Goal: Download file/media

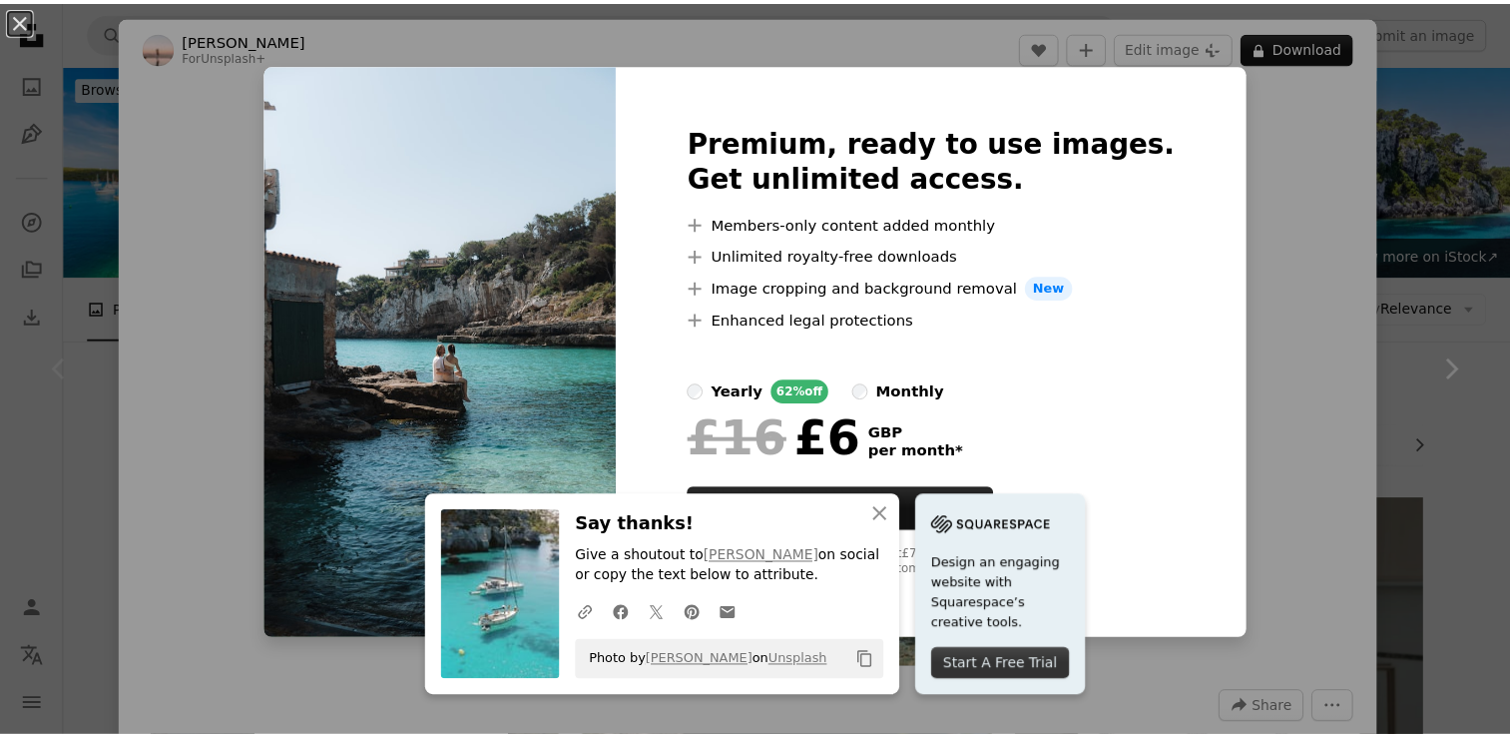
scroll to position [499, 0]
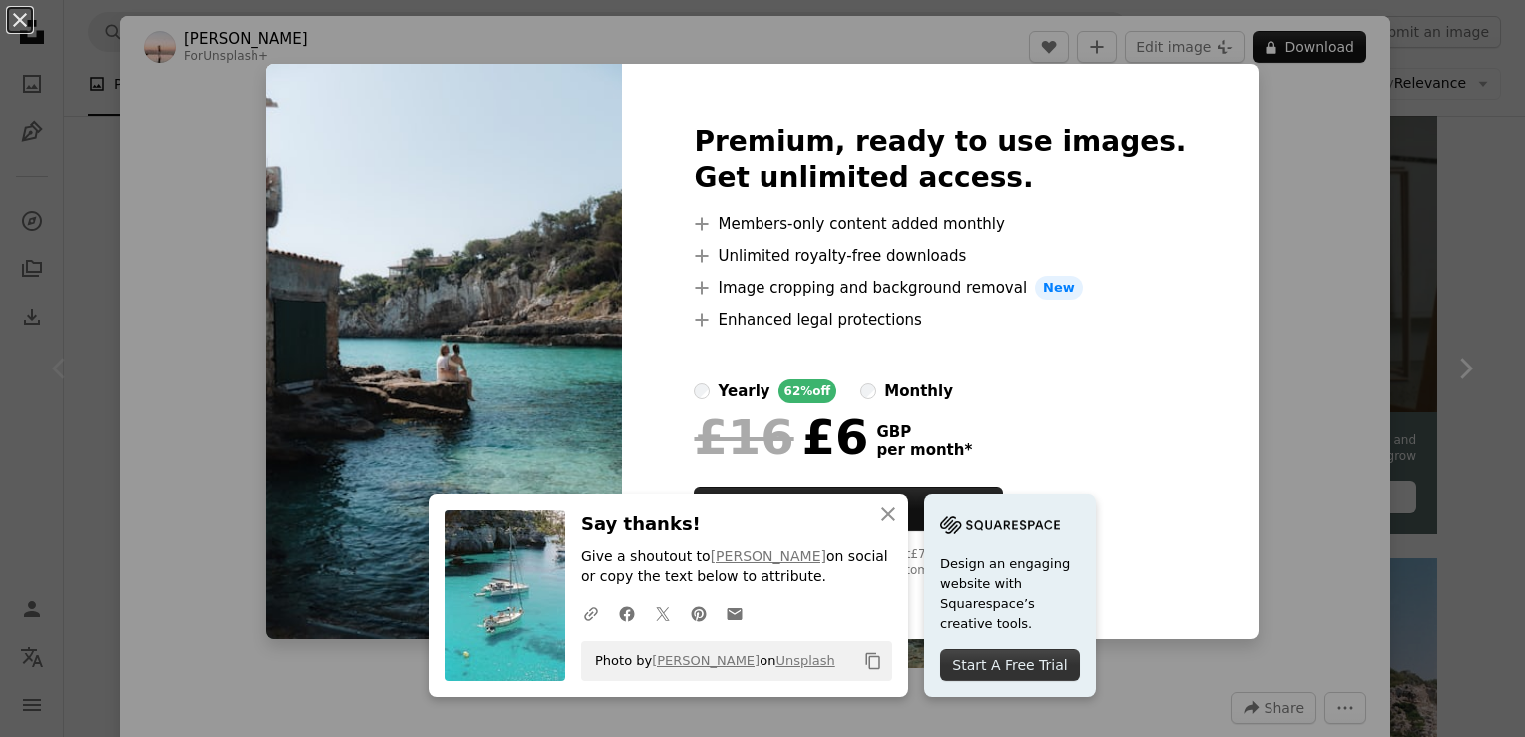
click at [1259, 257] on div "An X shape An X shape Close Say thanks! Give a shoutout to [PERSON_NAME] on soc…" at bounding box center [762, 368] width 1525 height 737
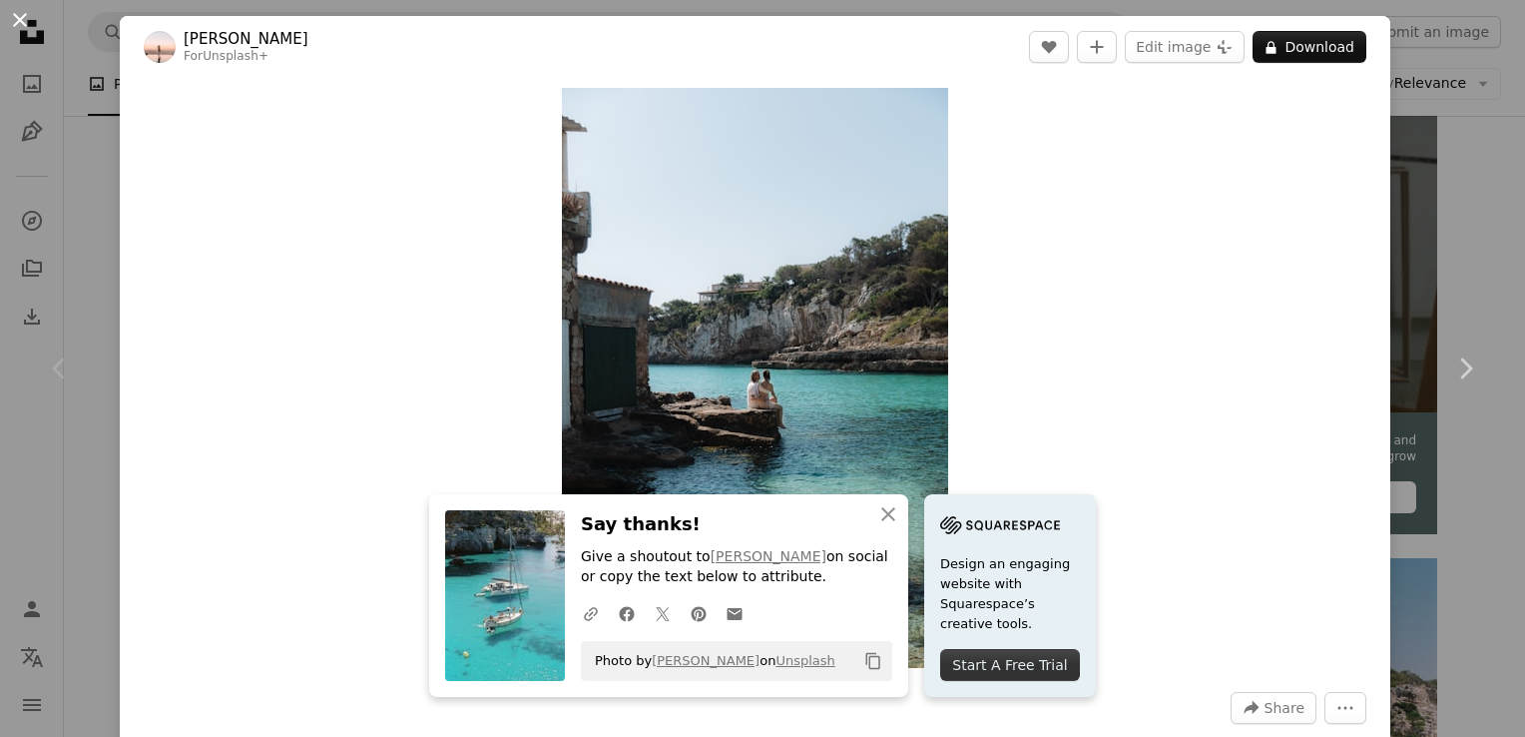
click at [18, 10] on button "An X shape" at bounding box center [20, 20] width 24 height 24
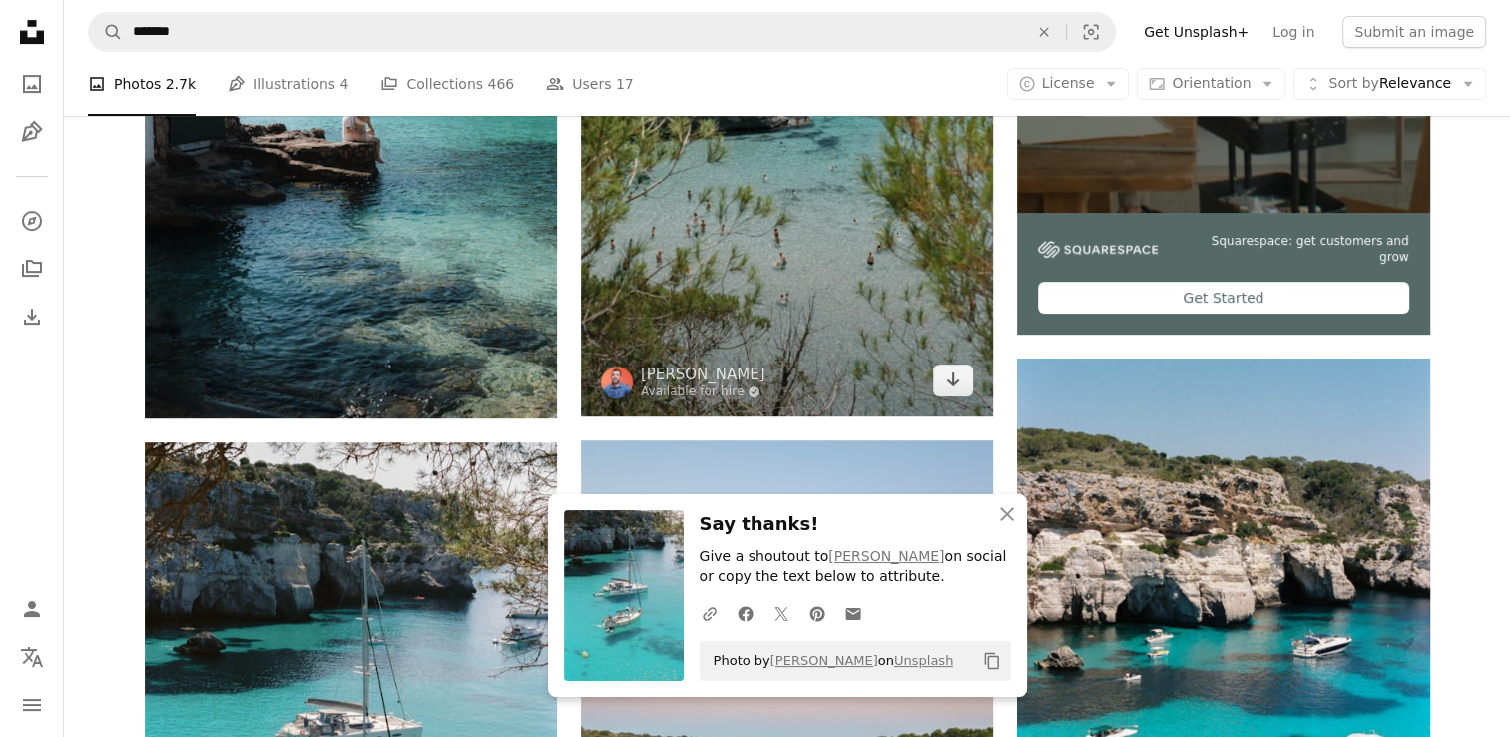
scroll to position [898, 0]
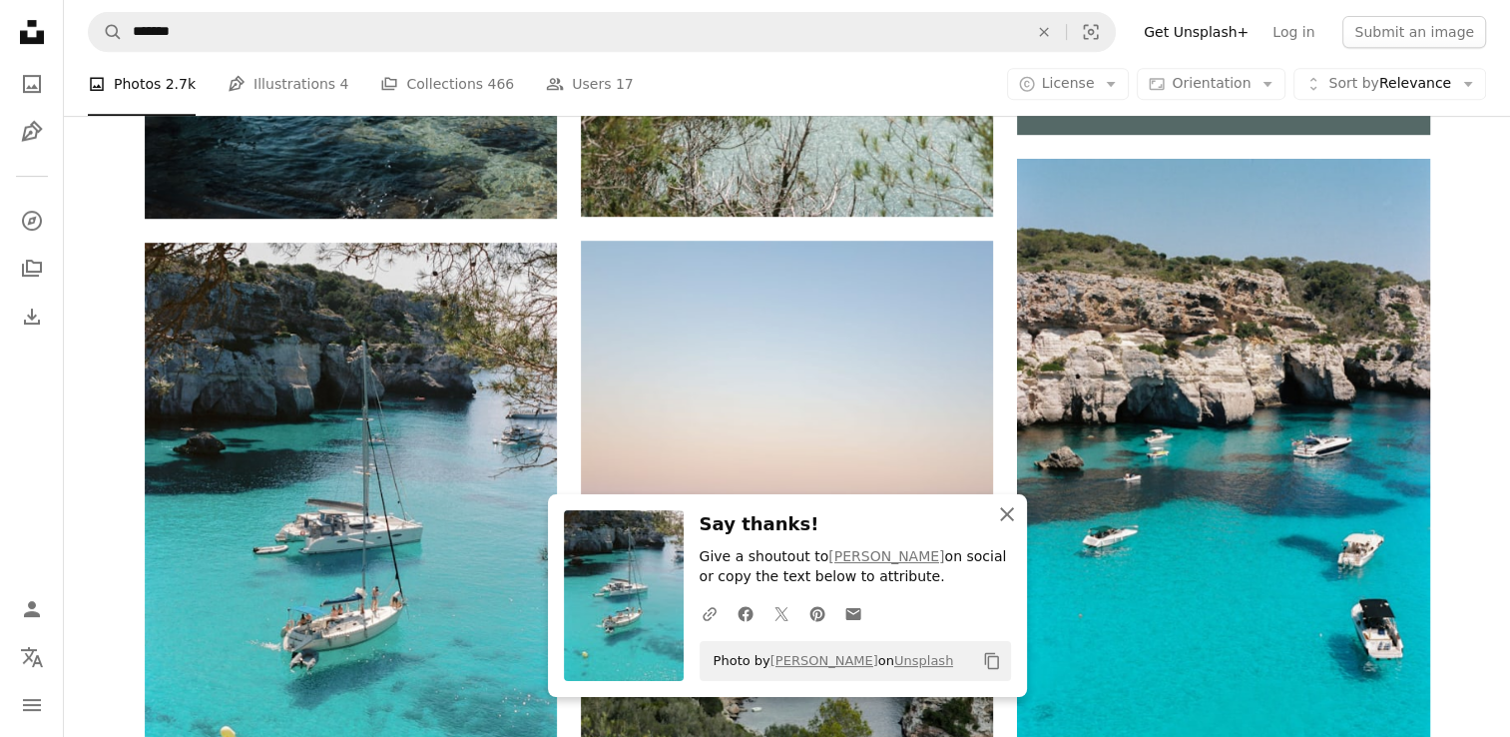
click at [1006, 521] on icon "An X shape" at bounding box center [1007, 514] width 24 height 24
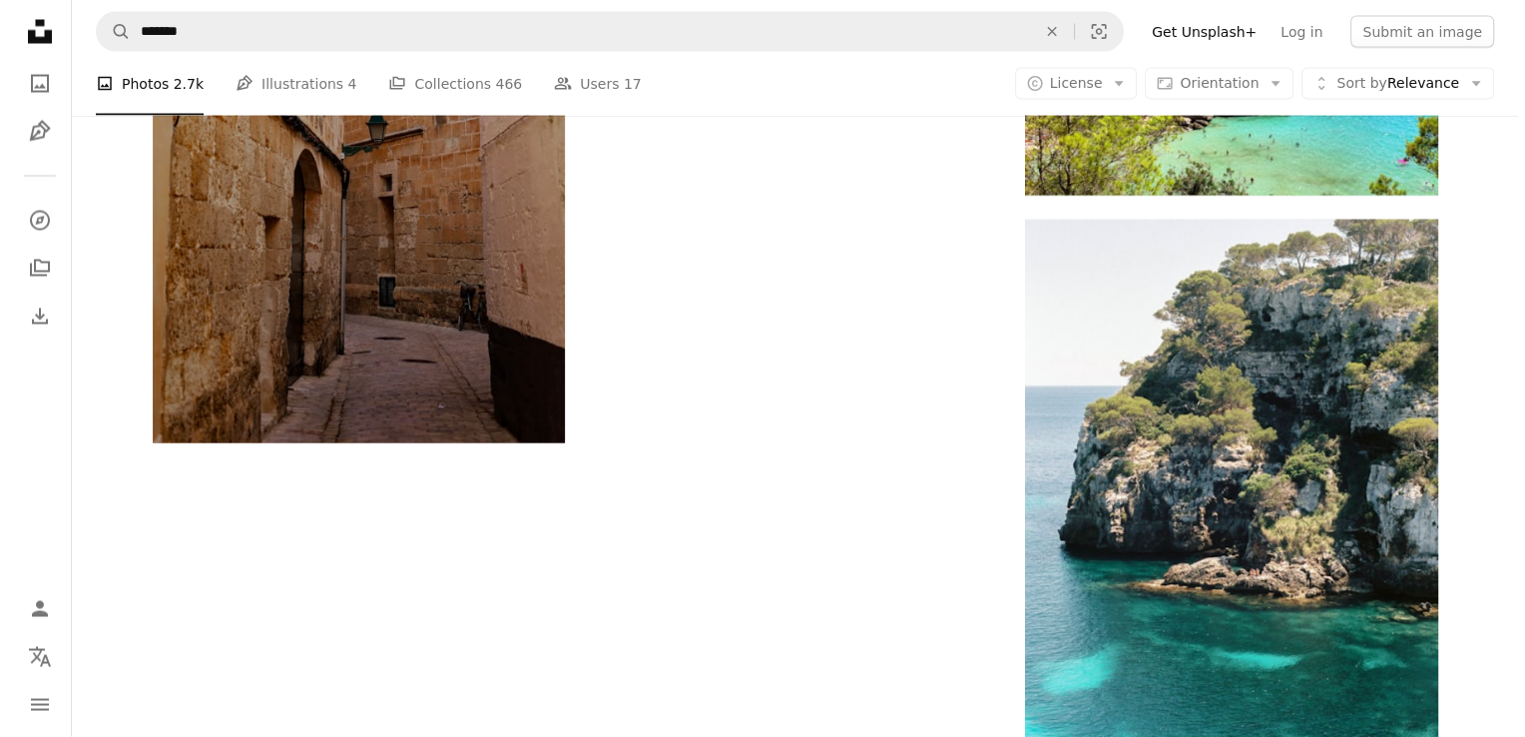
scroll to position [3893, 0]
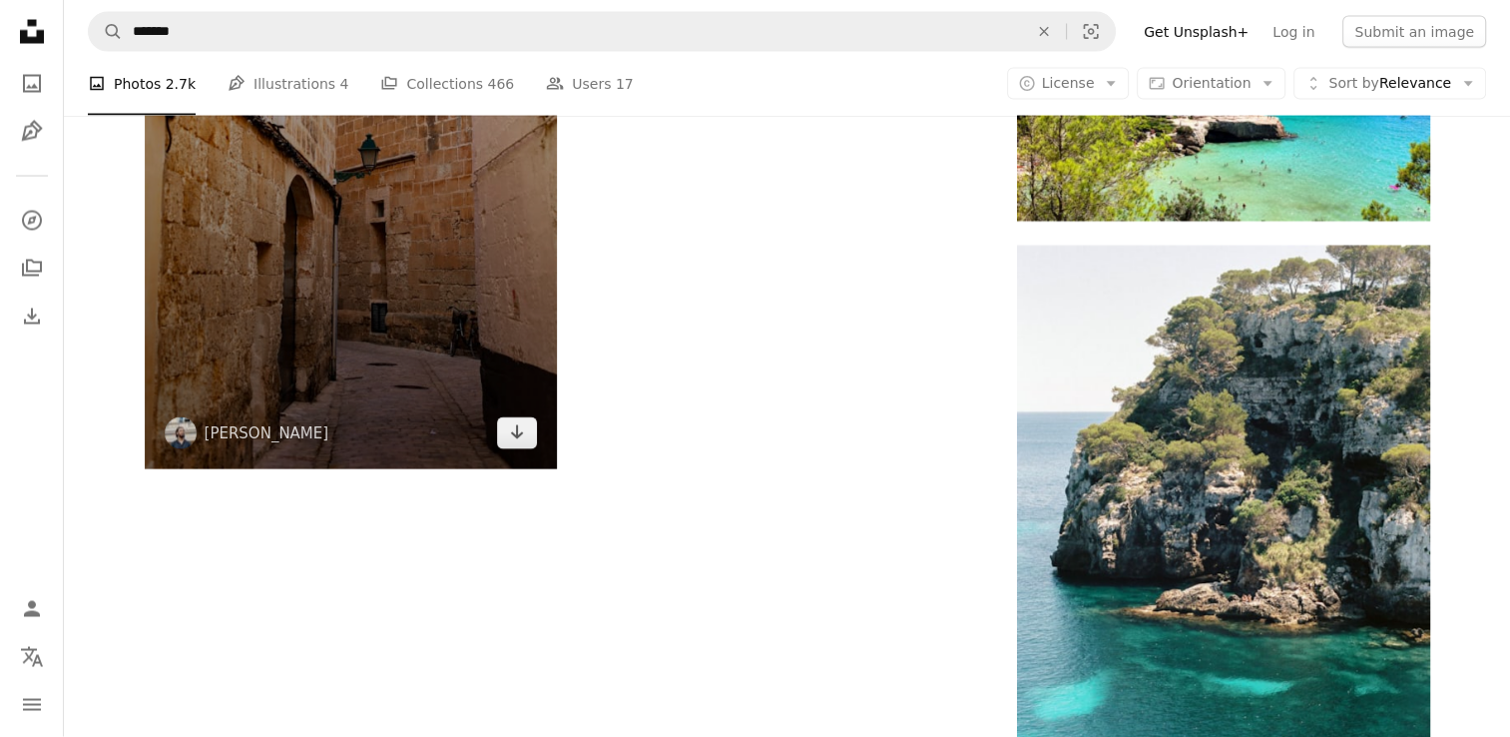
click at [400, 358] on img at bounding box center [351, 102] width 412 height 734
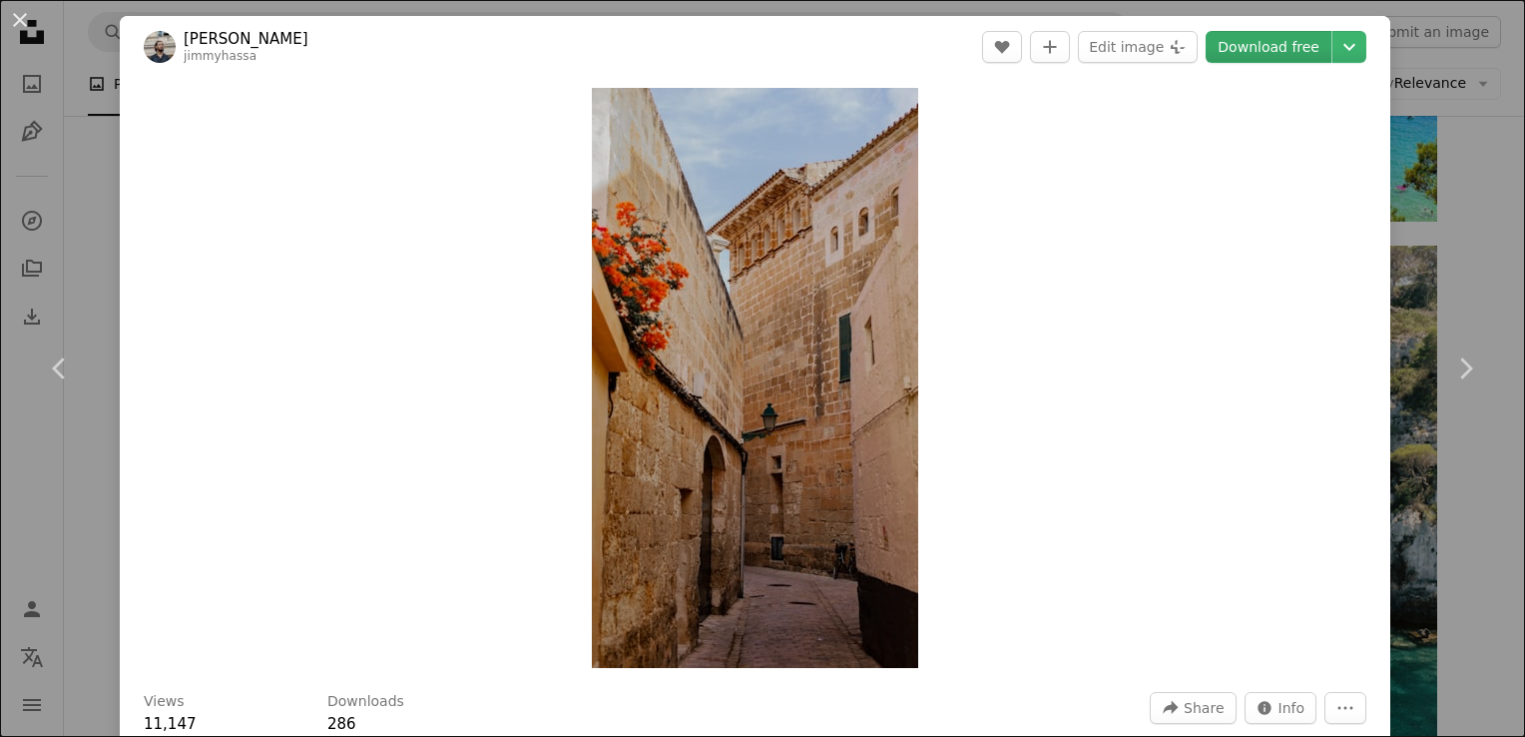
click at [1263, 42] on link "Download free" at bounding box center [1269, 47] width 126 height 32
